Goal: Task Accomplishment & Management: Use online tool/utility

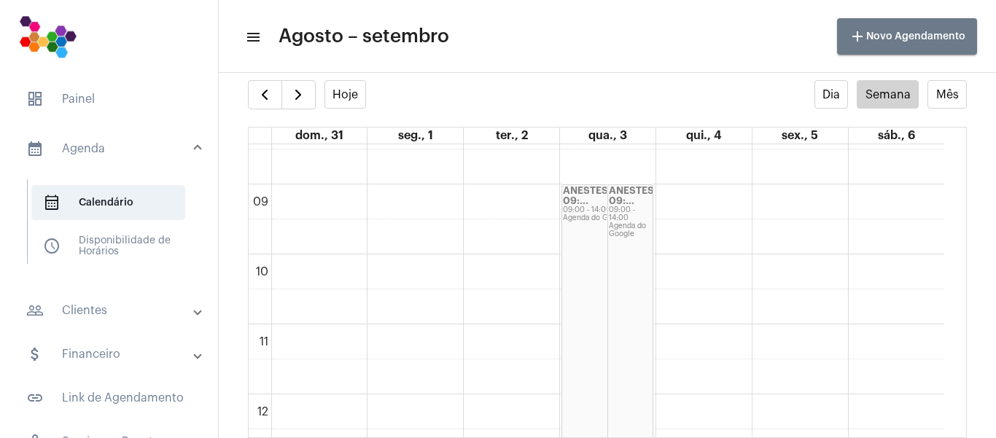
scroll to position [585, 0]
click at [619, 218] on div "09:00 - 14:00" at bounding box center [630, 220] width 43 height 16
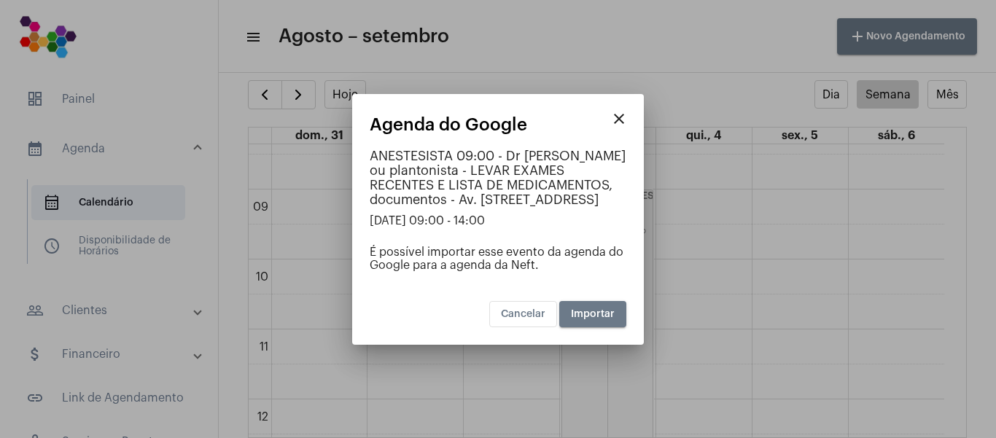
click at [612, 114] on mat-icon "close" at bounding box center [620, 119] width 18 height 18
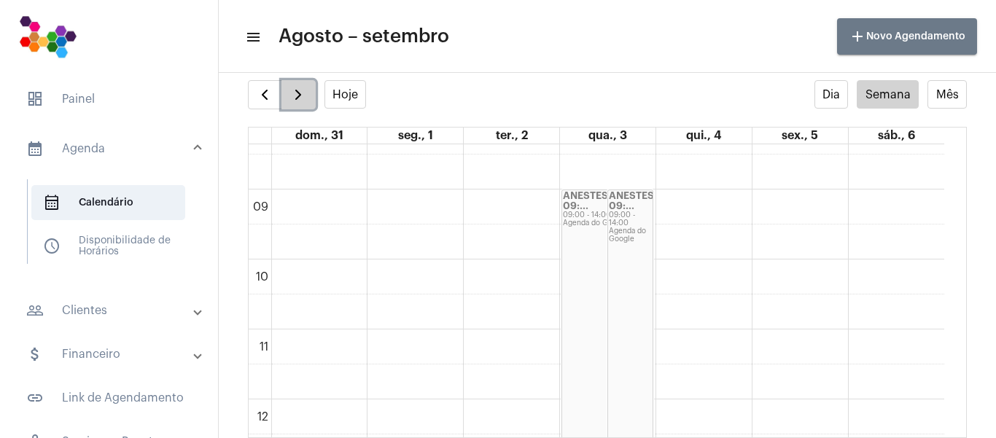
click at [305, 97] on span "button" at bounding box center [299, 95] width 18 height 18
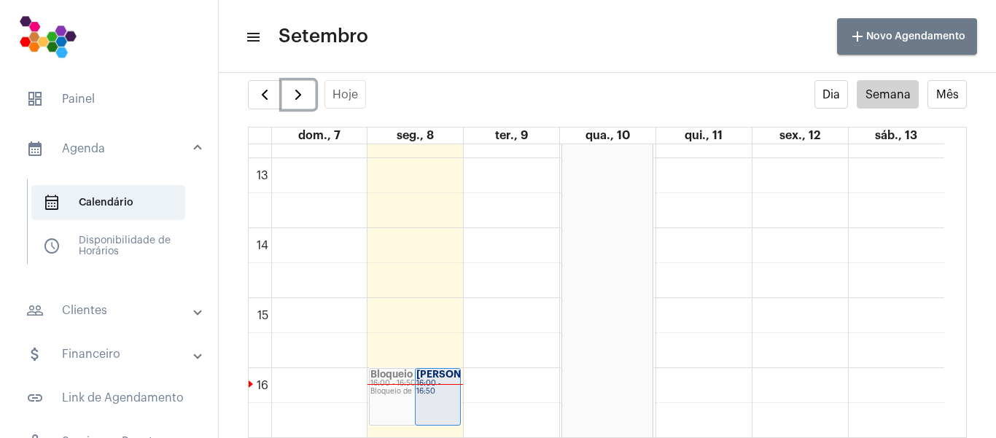
scroll to position [932, 0]
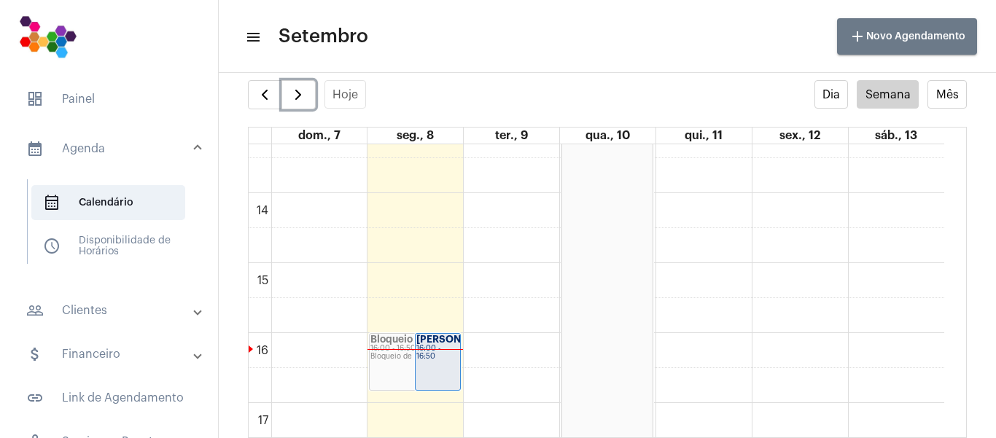
click at [607, 247] on div "Bloqueio 09:00 - 21:00 Bloqueio de agenda" at bounding box center [607, 263] width 90 height 838
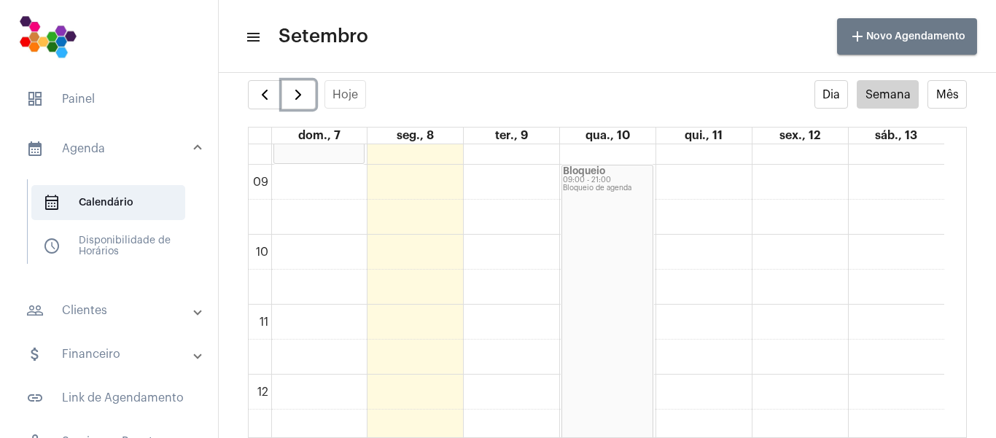
scroll to position [640, 0]
click at [605, 163] on div "Bloqueio de agenda" at bounding box center [607, 159] width 89 height 8
click at [590, 163] on div "Bloqueio de agenda" at bounding box center [607, 159] width 89 height 8
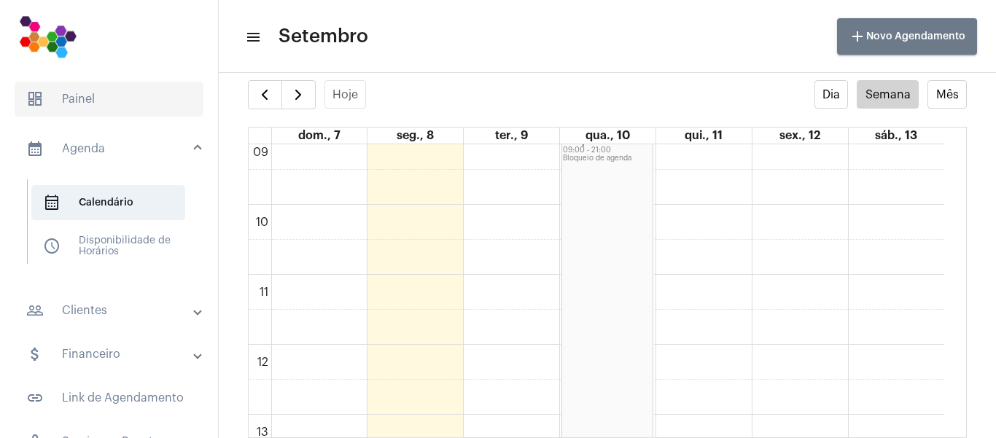
click at [75, 100] on span "dashboard Painel" at bounding box center [109, 99] width 189 height 35
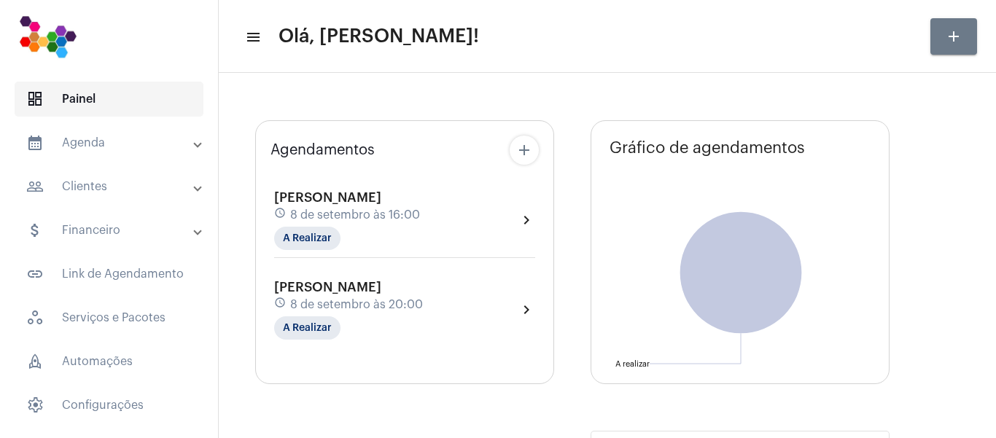
type input "[URL][DOMAIN_NAME]"
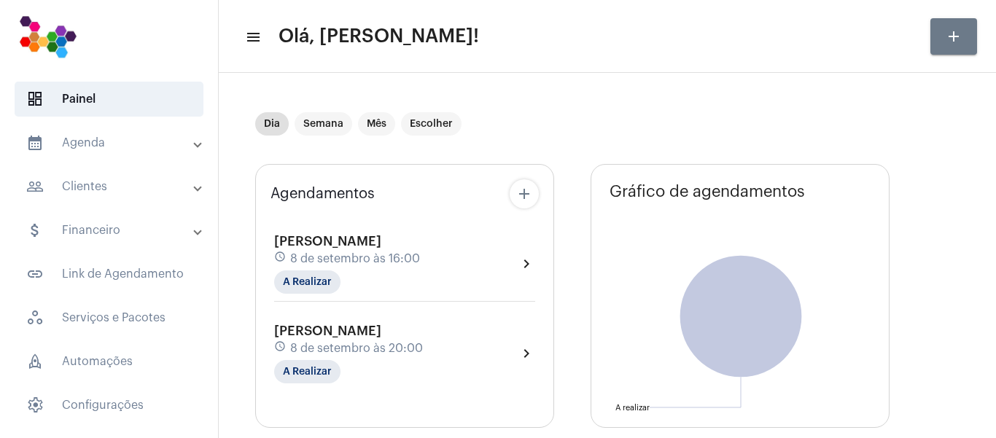
scroll to position [1, 0]
click at [942, 40] on button "add" at bounding box center [954, 36] width 47 height 36
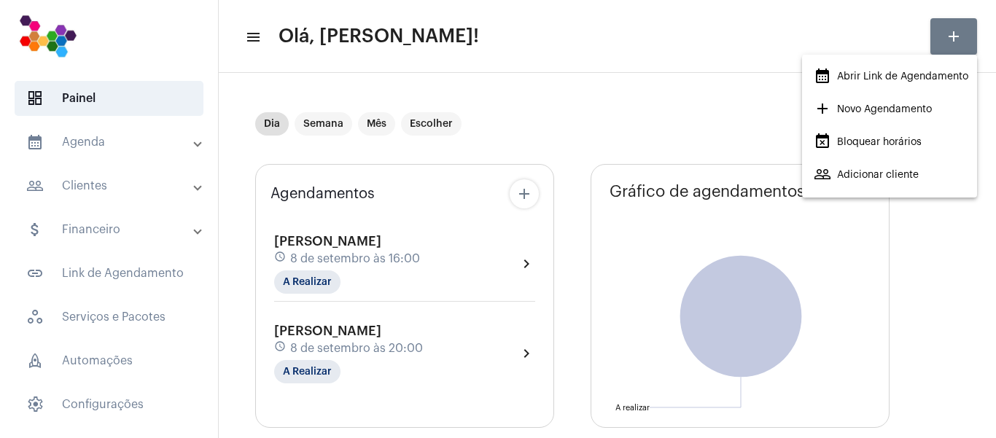
click at [896, 139] on span "event_busy Bloquear horários" at bounding box center [868, 142] width 108 height 26
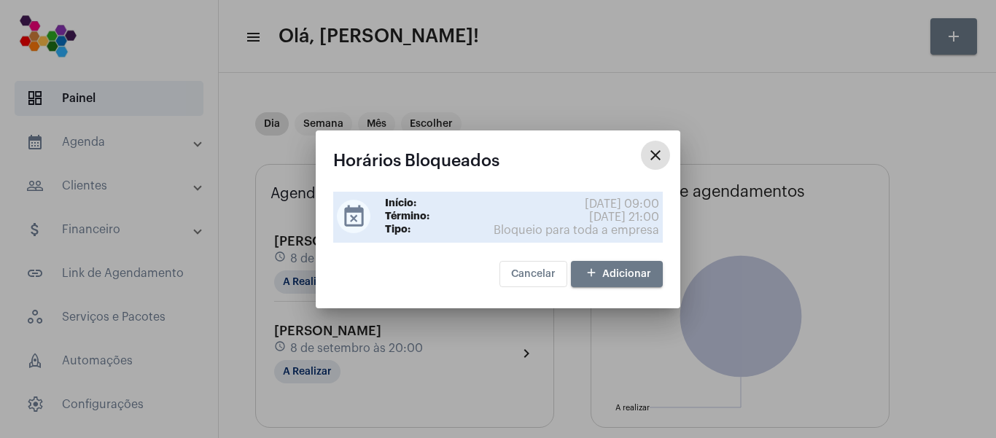
click at [616, 213] on span "[DATE] 21:00" at bounding box center [624, 217] width 70 height 13
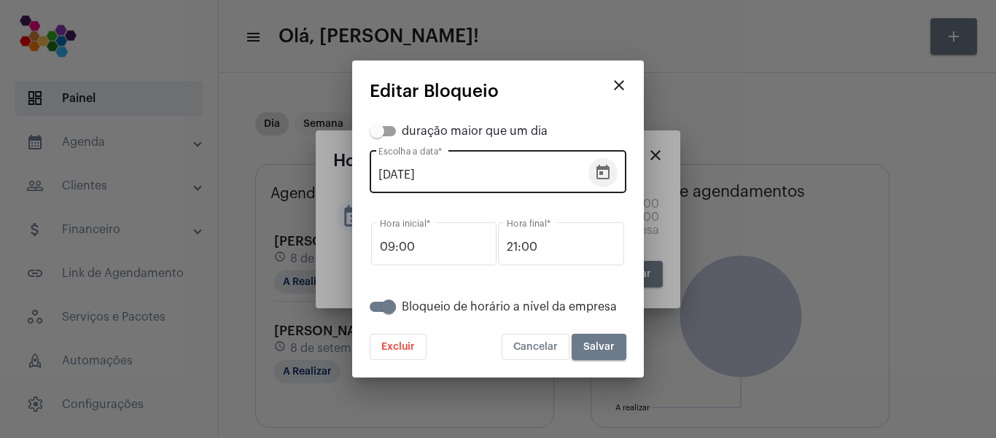
click at [603, 174] on icon "Open calendar" at bounding box center [603, 172] width 13 height 15
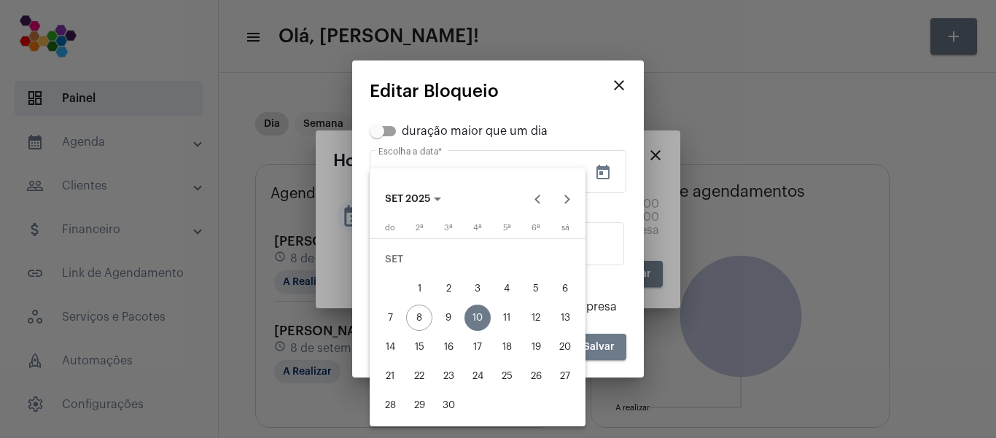
click at [479, 351] on div "17" at bounding box center [478, 347] width 26 height 26
type input "[DATE]"
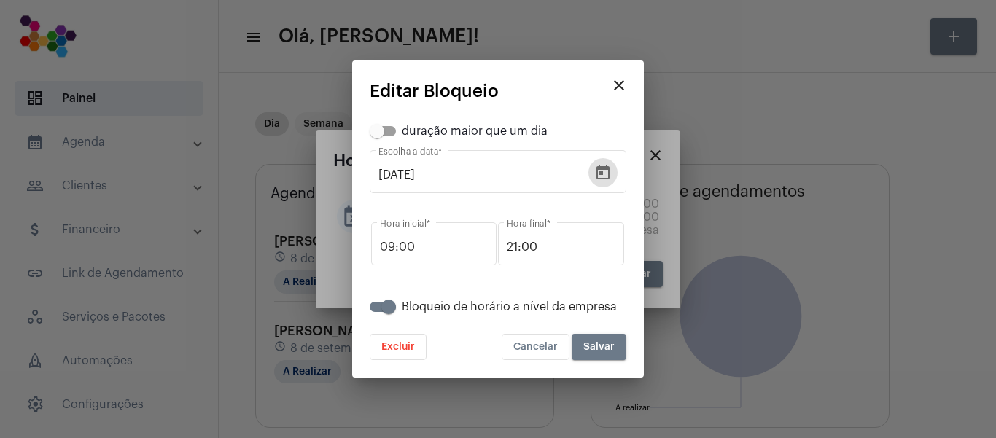
click at [595, 344] on span "Salvar" at bounding box center [599, 347] width 31 height 10
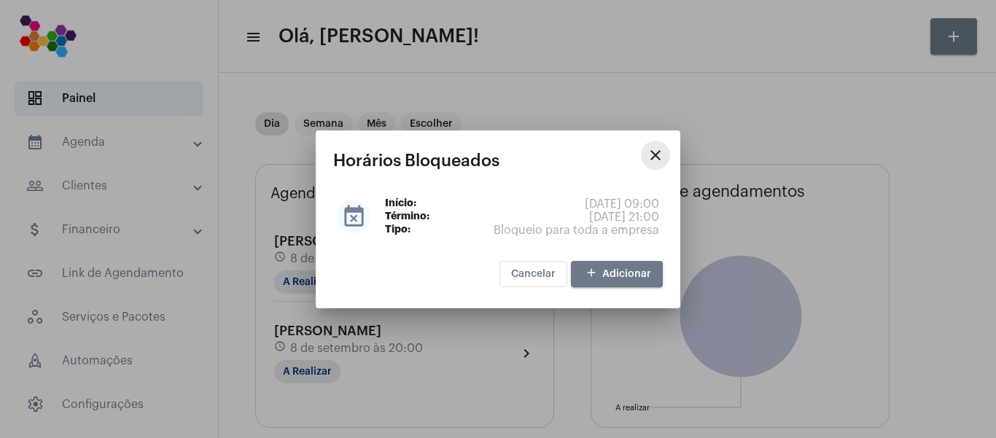
click at [661, 158] on mat-icon "close" at bounding box center [656, 156] width 18 height 18
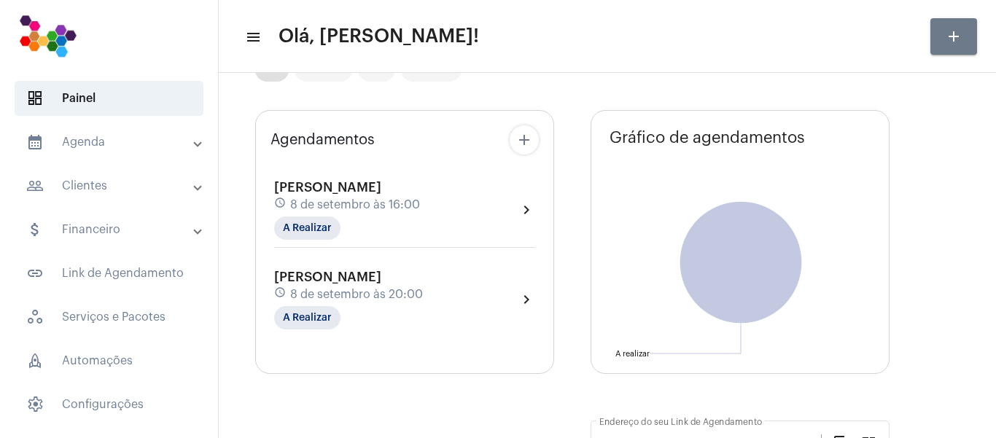
scroll to position [235, 0]
